Goal: Navigation & Orientation: Find specific page/section

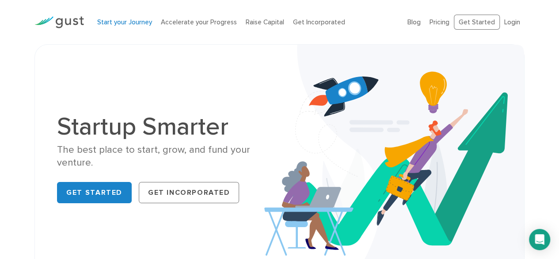
click at [131, 22] on link "Start your Journey" at bounding box center [124, 22] width 55 height 8
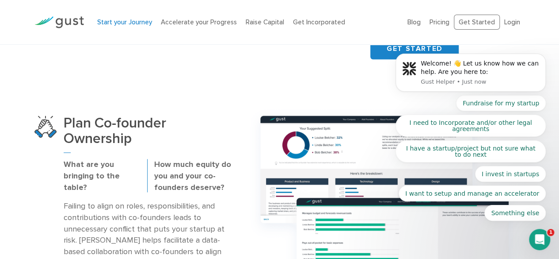
scroll to position [398, 0]
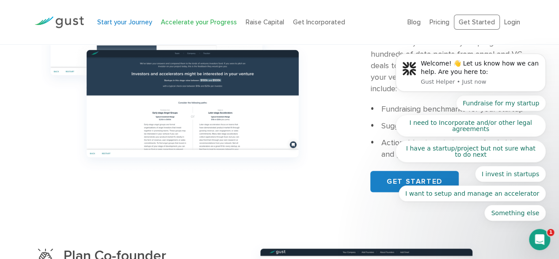
click at [201, 22] on link "Accelerate your Progress" at bounding box center [199, 22] width 76 height 8
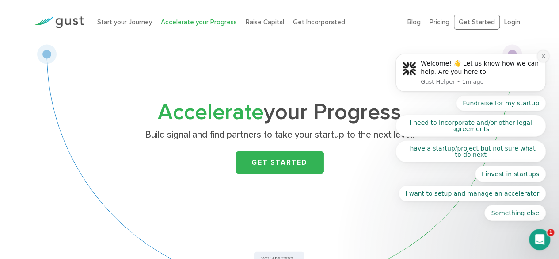
click at [541, 58] on icon "Dismiss notification" at bounding box center [543, 55] width 5 height 5
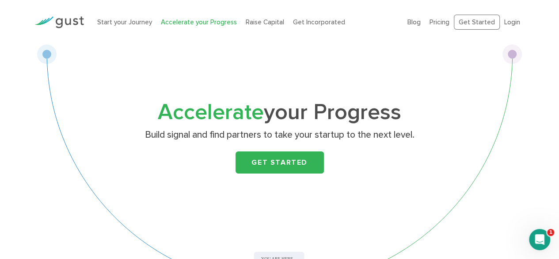
click at [260, 26] on li "Raise Capital" at bounding box center [265, 22] width 38 height 10
click at [260, 20] on link "Raise Capital" at bounding box center [265, 22] width 38 height 8
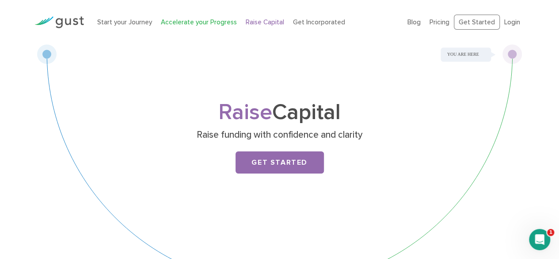
click at [215, 23] on link "Accelerate your Progress" at bounding box center [199, 22] width 76 height 8
